Goal: Task Accomplishment & Management: Manage account settings

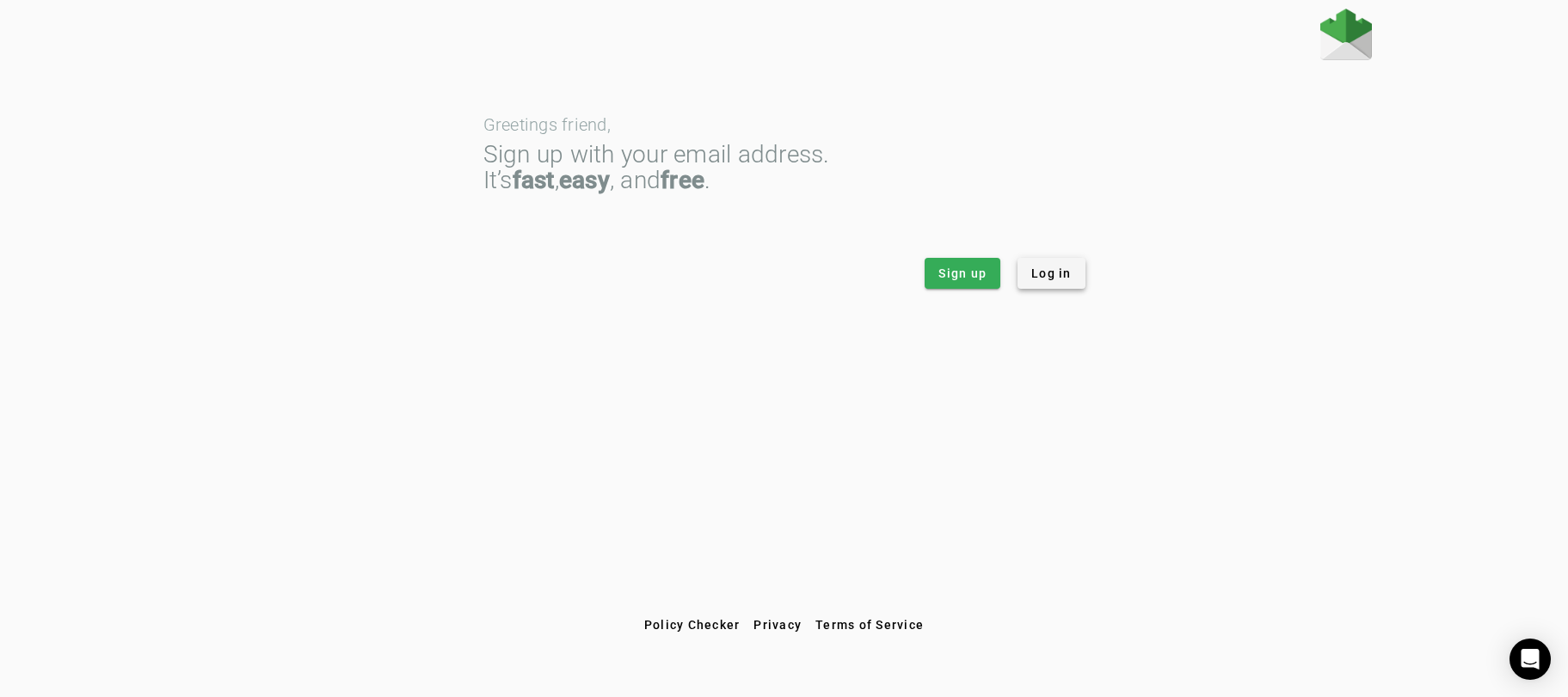
click at [1062, 273] on span "Log in" at bounding box center [1052, 274] width 40 height 17
click at [1338, 28] on img at bounding box center [1347, 34] width 52 height 52
click at [1066, 275] on span "Log in" at bounding box center [1052, 274] width 40 height 17
